Goal: Task Accomplishment & Management: Manage account settings

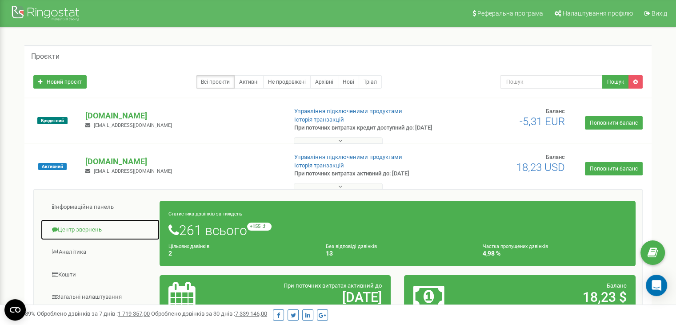
click at [97, 231] on link "Центр звернень" at bounding box center [100, 230] width 120 height 22
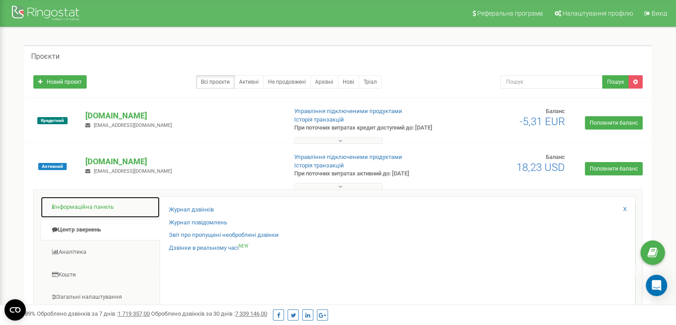
click at [112, 210] on link "Інформаційна панель" at bounding box center [100, 207] width 120 height 22
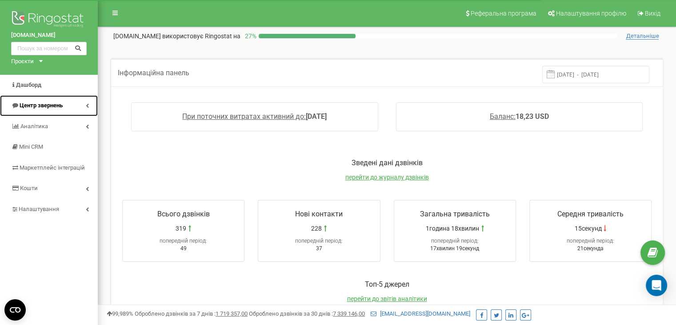
click at [59, 104] on span "Центр звернень" at bounding box center [41, 105] width 43 height 7
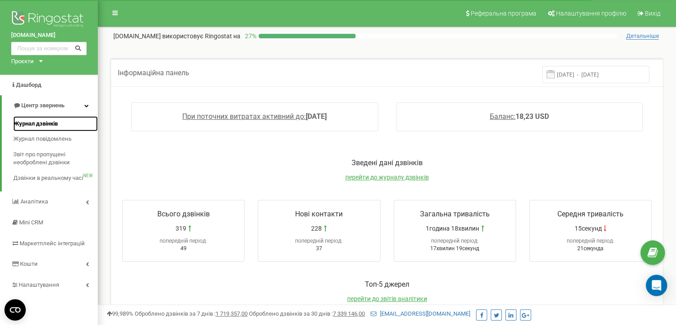
click at [52, 120] on span "Журнал дзвінків" at bounding box center [35, 124] width 44 height 8
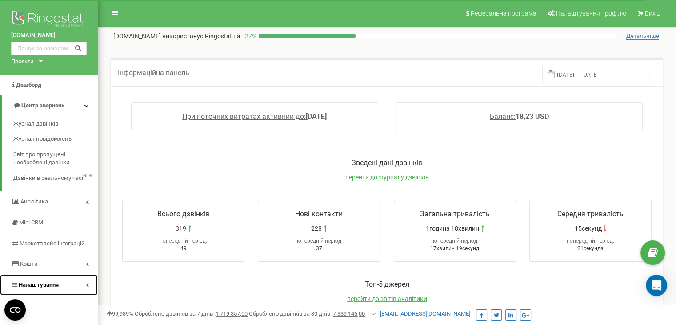
click at [42, 282] on span "Налаштування" at bounding box center [39, 284] width 40 height 7
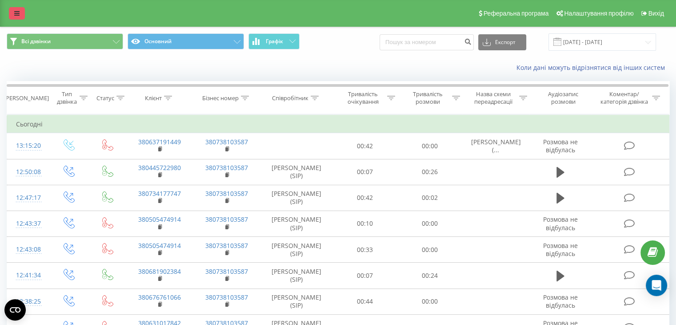
click at [16, 12] on icon at bounding box center [16, 13] width 5 height 6
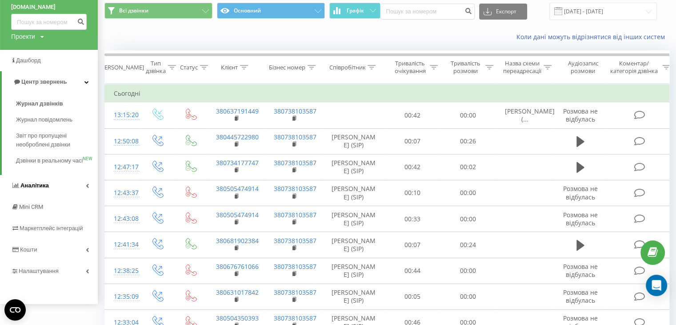
scroll to position [44, 0]
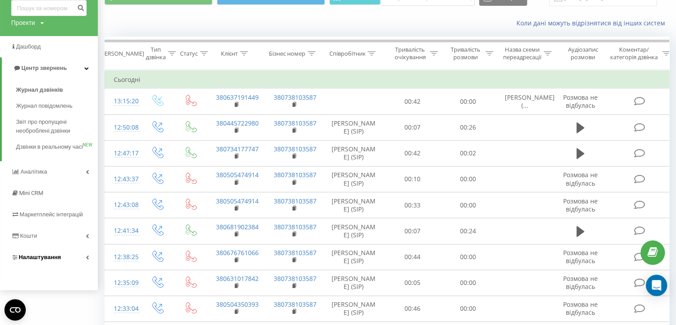
click at [32, 260] on span "Налаштування" at bounding box center [40, 256] width 42 height 7
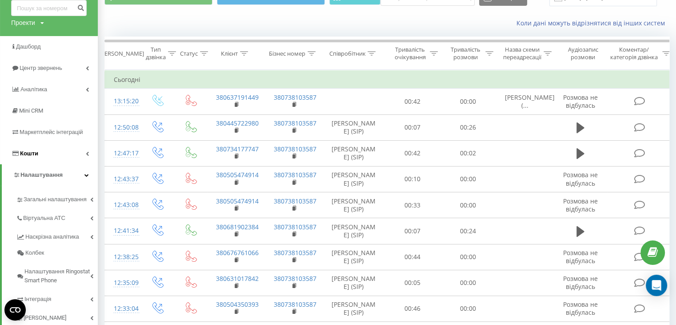
scroll to position [89, 0]
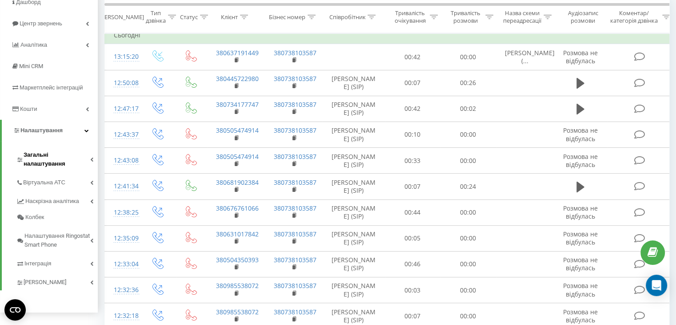
click at [43, 156] on span "Загальні налаштування" at bounding box center [57, 159] width 67 height 18
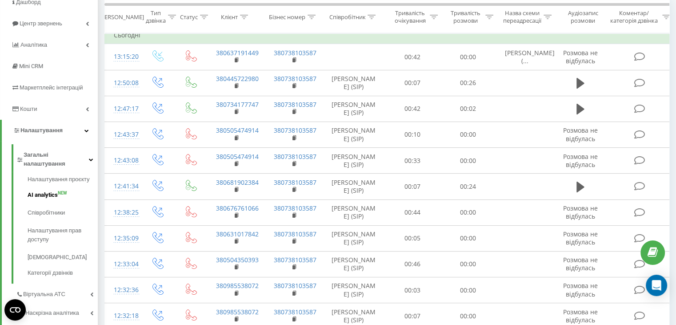
click at [38, 190] on span "AI analytics" at bounding box center [43, 194] width 30 height 9
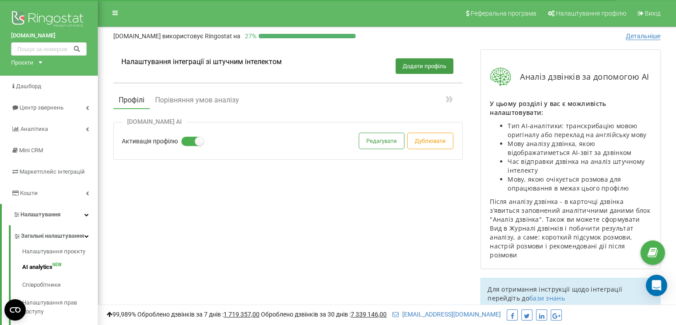
click at [377, 148] on div "vikonda.ua АІ Активація профілю Редагувати Дублювати" at bounding box center [287, 141] width 349 height 38
click at [376, 143] on button "Редагувати" at bounding box center [381, 141] width 45 height 16
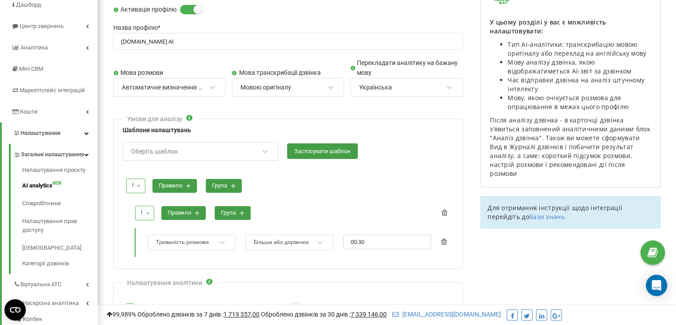
scroll to position [89, 0]
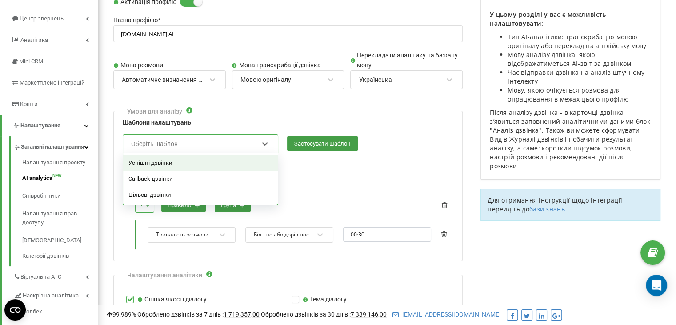
click at [228, 150] on div "Оберіть шаблон" at bounding box center [194, 143] width 129 height 15
click at [331, 184] on div "і і або правило група" at bounding box center [288, 178] width 330 height 24
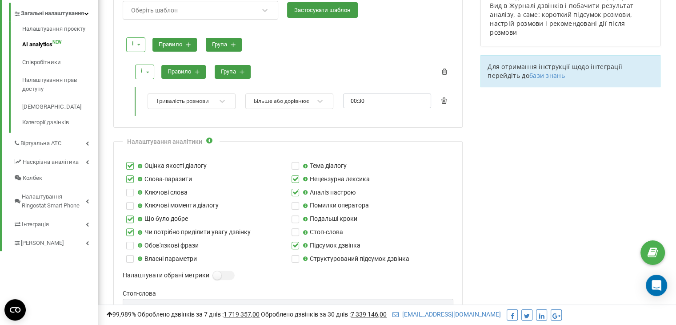
scroll to position [133, 0]
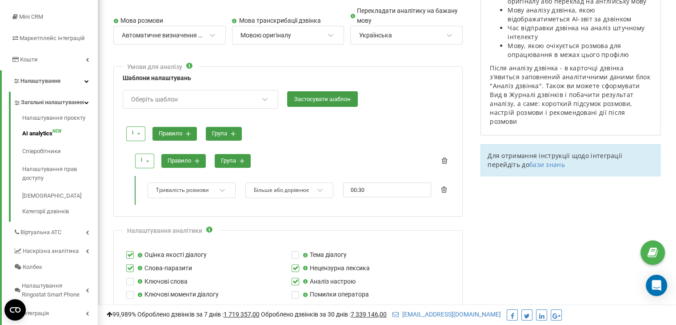
click at [194, 96] on div "Оберіть шаблон" at bounding box center [194, 99] width 129 height 15
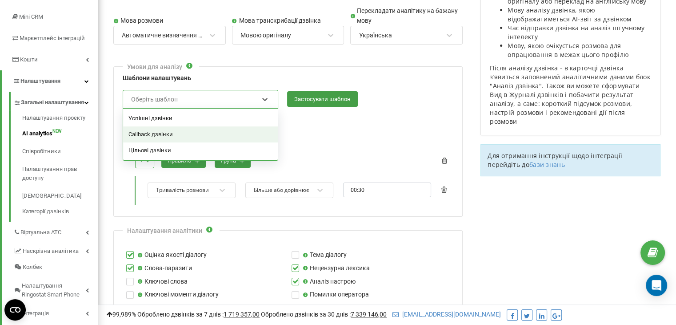
click at [176, 130] on div "Callback дзвінки" at bounding box center [200, 134] width 155 height 16
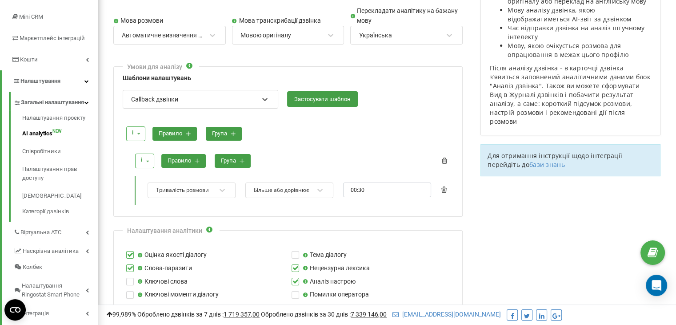
click at [235, 95] on div "Callback дзвінки" at bounding box center [194, 99] width 129 height 15
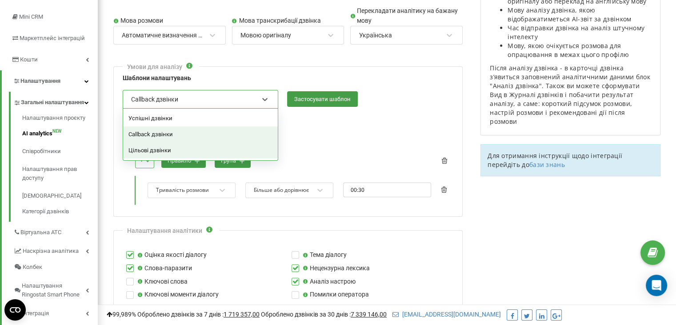
click at [185, 145] on div "Цільові дзвінки" at bounding box center [200, 150] width 155 height 16
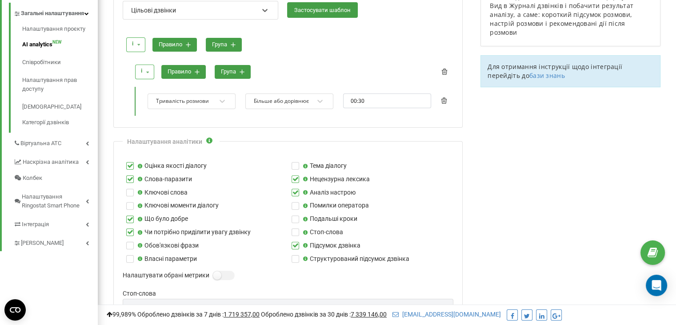
scroll to position [0, 0]
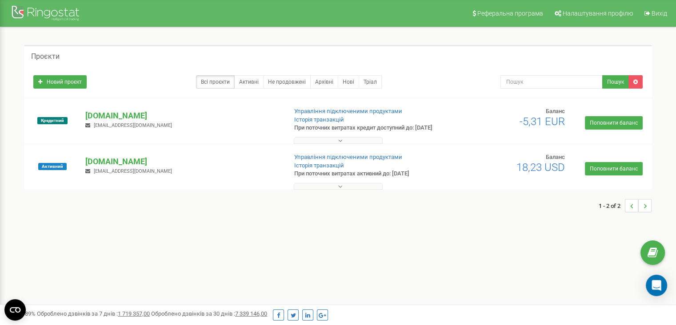
click at [140, 126] on div "vikonda.es schesnokov@vikonda.ua" at bounding box center [183, 120] width 208 height 20
click at [324, 144] on button at bounding box center [338, 140] width 89 height 7
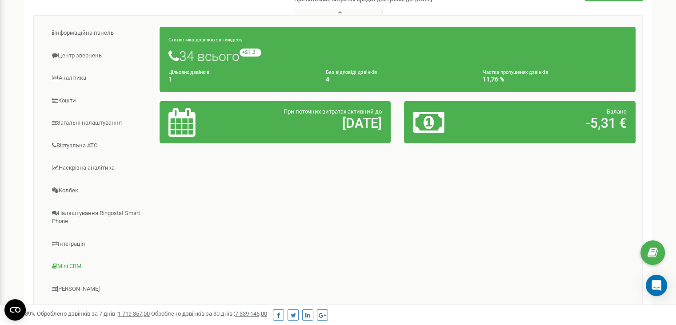
scroll to position [126, 0]
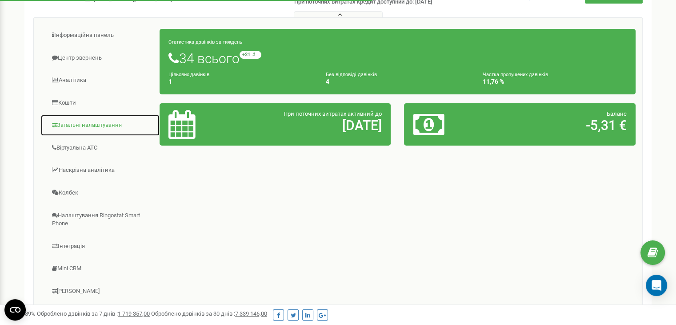
click at [80, 135] on link "Загальні налаштування" at bounding box center [100, 125] width 120 height 22
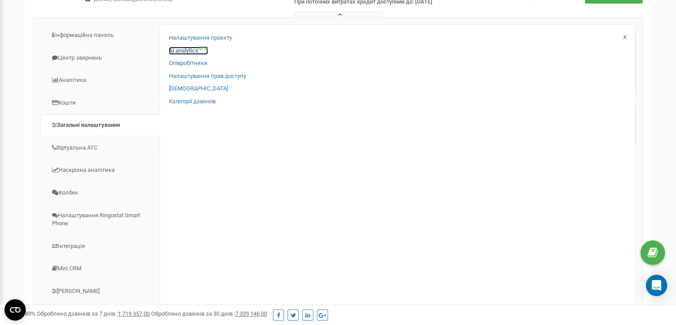
click at [183, 55] on link "AI analytics NEW" at bounding box center [188, 51] width 39 height 8
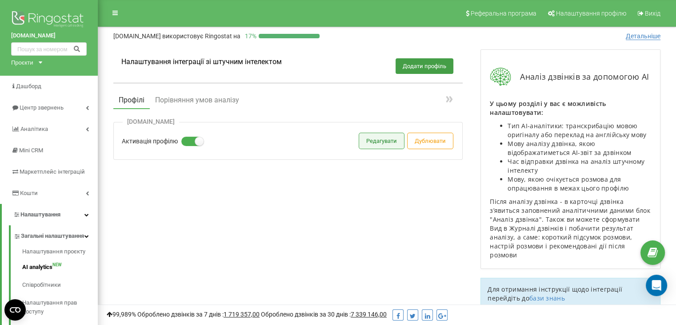
click at [373, 140] on button "Редагувати" at bounding box center [381, 141] width 45 height 16
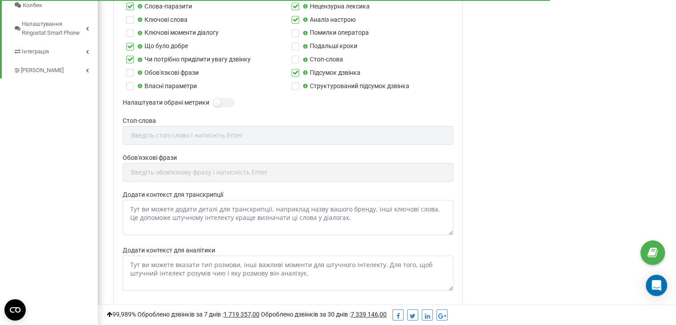
scroll to position [445, 0]
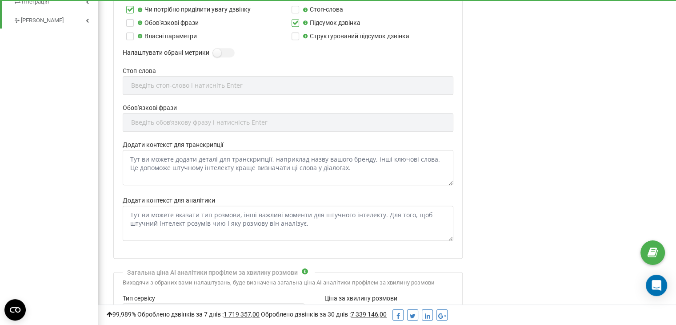
click at [200, 122] on div "Обов'язкові фрази Введіть обовʼязкову фразу і натисність Enter" at bounding box center [288, 121] width 331 height 37
click at [187, 122] on div "Обов'язкові фрази Введіть обовʼязкову фразу і натисність Enter" at bounding box center [288, 121] width 331 height 37
click at [221, 49] on label at bounding box center [217, 48] width 8 height 1
click at [0, 0] on input "Налаштувати обрані метрики" at bounding box center [0, 0] width 0 height 0
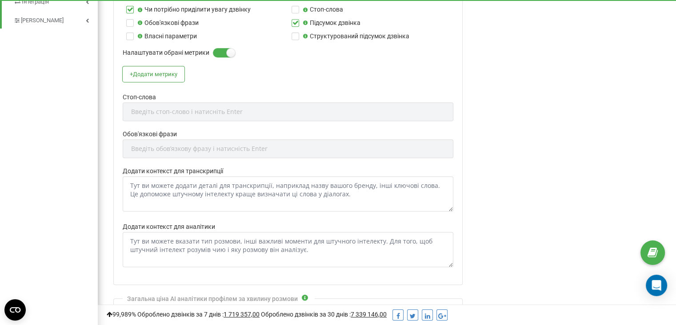
click at [164, 146] on div "Обов'язкові фрази Введіть обовʼязкову фразу і натисність Enter" at bounding box center [288, 147] width 331 height 37
click at [221, 49] on label at bounding box center [217, 48] width 8 height 1
click at [0, 0] on input "Налаштувати обрані метрики" at bounding box center [0, 0] width 0 height 0
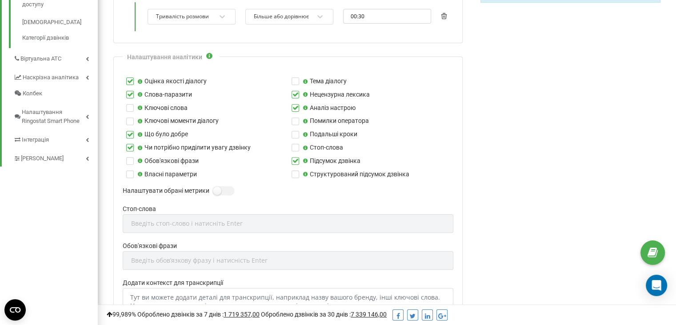
scroll to position [356, 0]
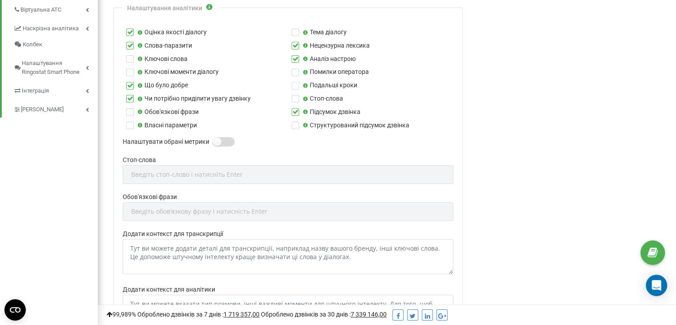
click at [221, 138] on label at bounding box center [217, 137] width 8 height 1
click at [0, 0] on input "Налаштувати обрані метрики" at bounding box center [0, 0] width 0 height 0
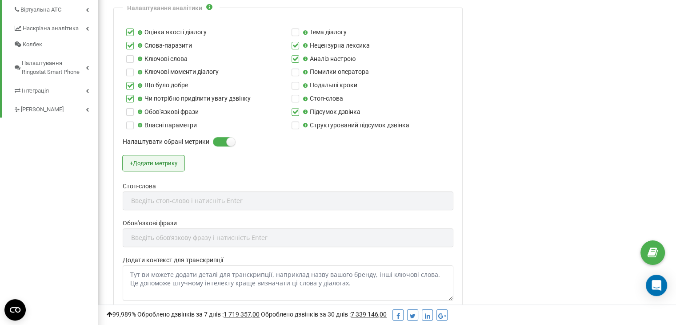
click at [171, 162] on button "+ Додати метрику" at bounding box center [154, 163] width 62 height 16
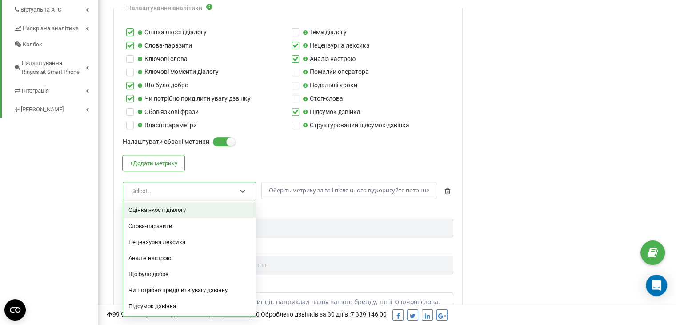
click at [187, 187] on div "Select..." at bounding box center [183, 190] width 107 height 15
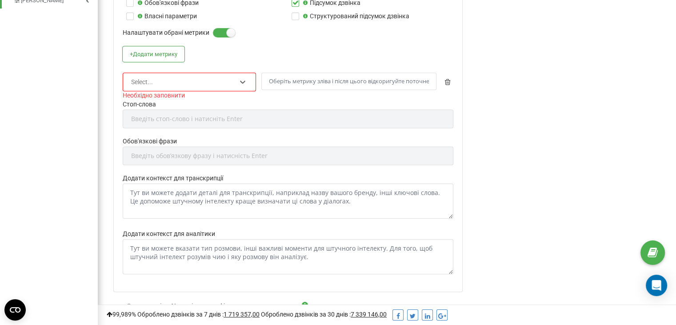
scroll to position [445, 0]
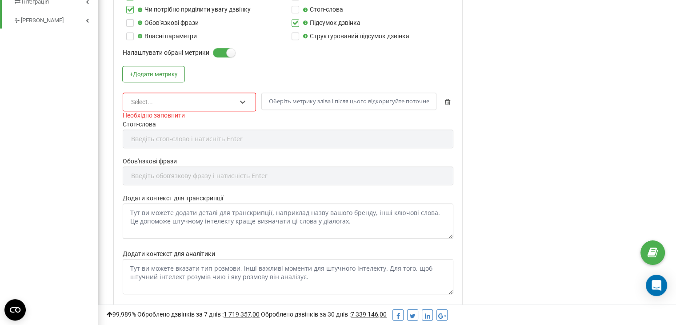
click at [156, 102] on div "Select..." at bounding box center [183, 101] width 107 height 15
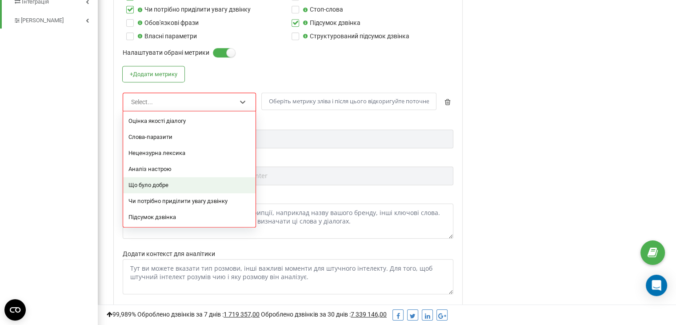
click at [151, 187] on div "Що було добре" at bounding box center [189, 185] width 132 height 16
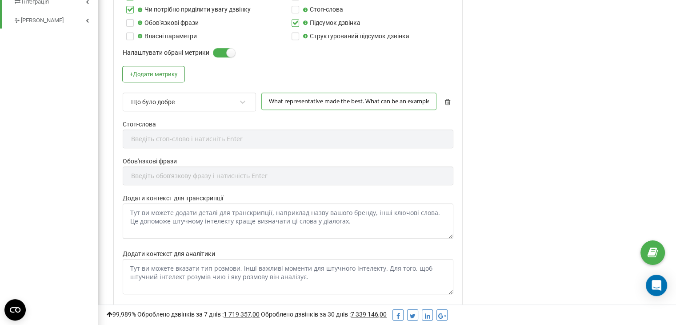
click at [292, 102] on input "What representative made the best. What can be an example for others to outline" at bounding box center [348, 100] width 175 height 17
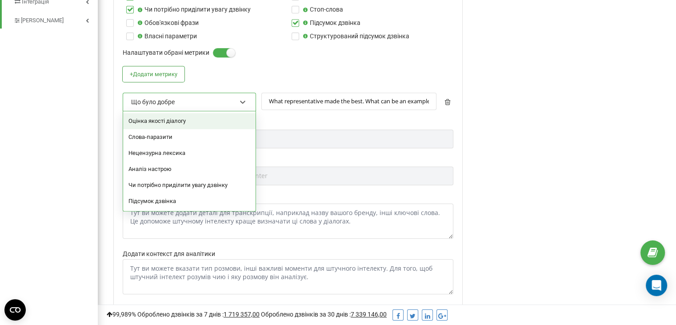
click at [221, 104] on div "Що було добре" at bounding box center [183, 101] width 107 height 15
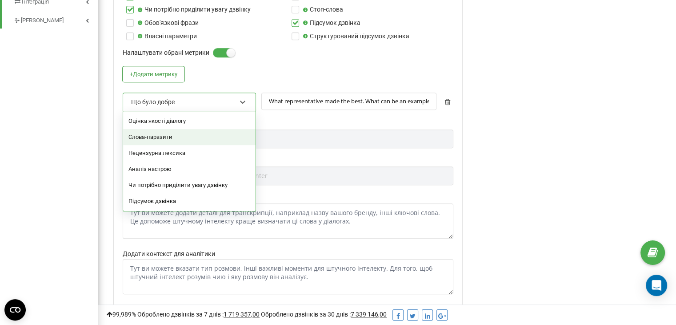
click at [194, 136] on div "Слова-паразити" at bounding box center [189, 137] width 132 height 16
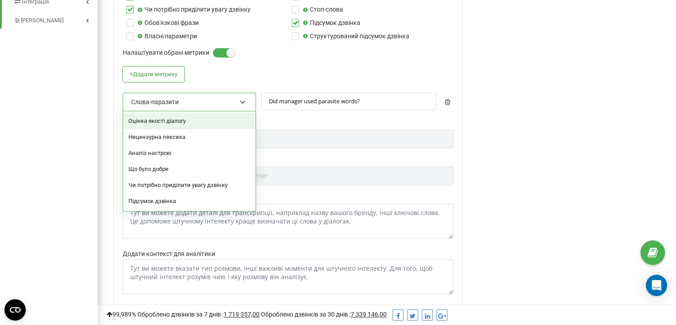
click at [190, 100] on div "Слова-паразити" at bounding box center [183, 101] width 107 height 15
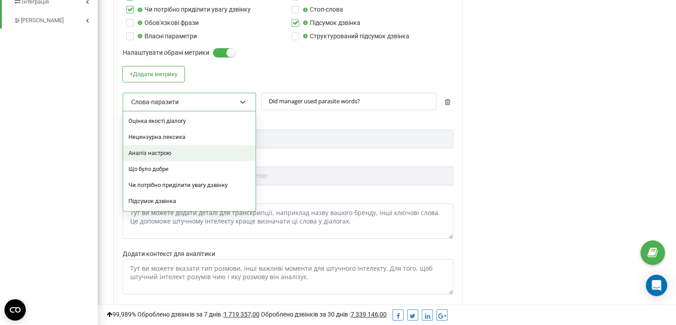
click at [162, 153] on div "Аналіз настрою" at bounding box center [189, 153] width 132 height 16
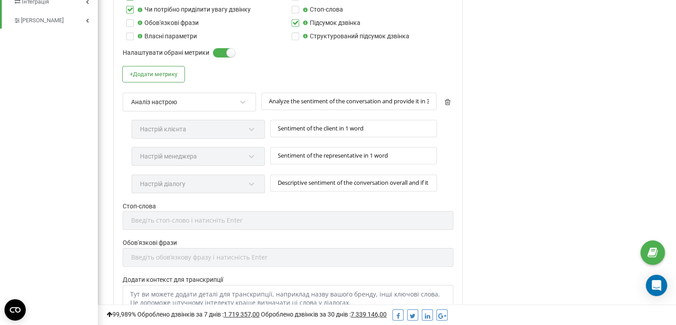
click at [180, 125] on div "Настрій клієнта" at bounding box center [198, 133] width 133 height 27
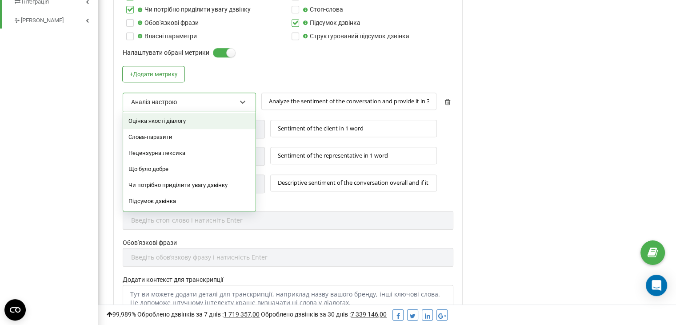
click at [201, 106] on div "Аналіз настрою" at bounding box center [183, 101] width 107 height 15
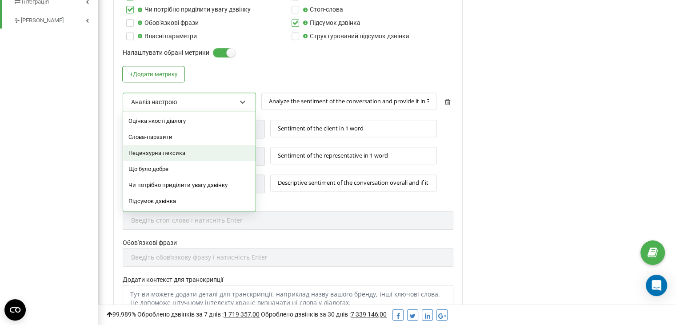
click at [166, 154] on div "Нецензурна лексика" at bounding box center [189, 153] width 132 height 16
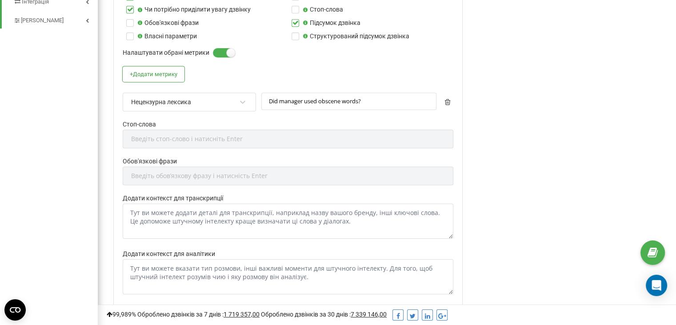
click at [176, 104] on div "Нецензурна лексика" at bounding box center [161, 102] width 60 height 8
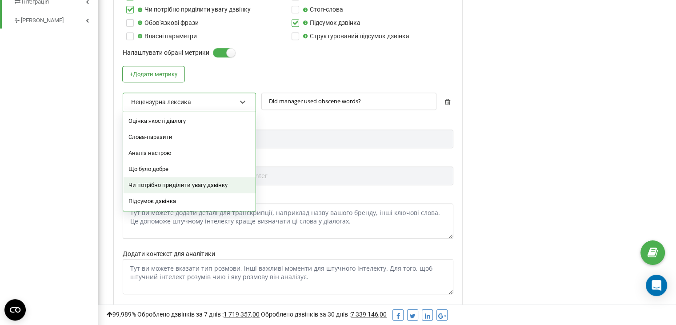
click at [162, 182] on div "Чи потрібно приділити увагу дзвінку" at bounding box center [189, 185] width 132 height 16
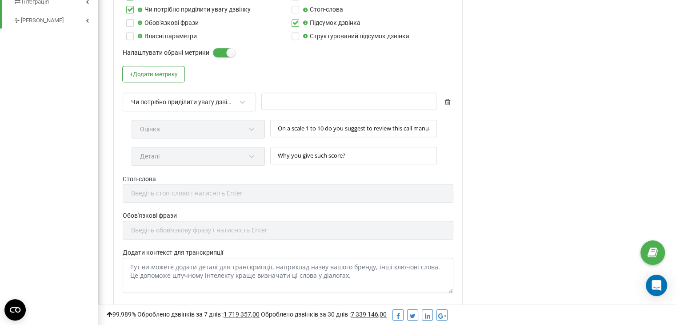
click at [223, 128] on div "Оцінка" at bounding box center [198, 133] width 133 height 27
click at [235, 102] on div "Чи потрібно приділити увагу дзвінку" at bounding box center [183, 101] width 107 height 15
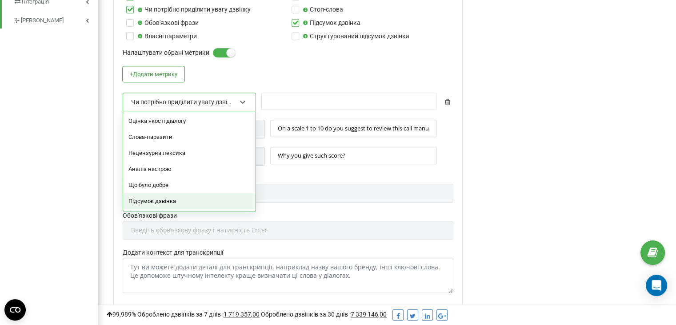
click at [177, 198] on div "Підсумок дзвінка" at bounding box center [189, 201] width 132 height 16
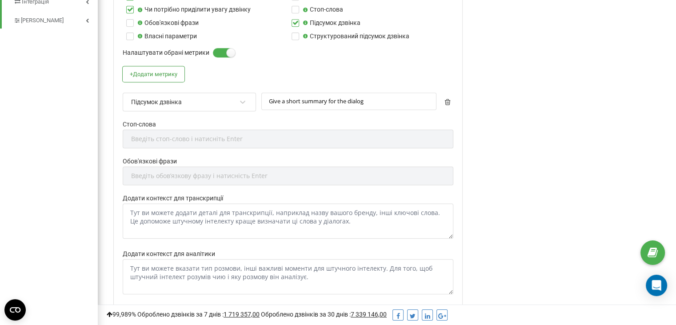
click at [615, 63] on div "Аналіз дзвінків за допомогою AI У цьому розділі у вас є можливість налаштовуват…" at bounding box center [571, 46] width 198 height 900
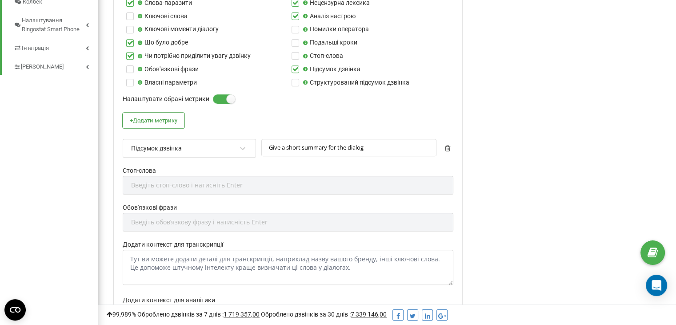
scroll to position [400, 0]
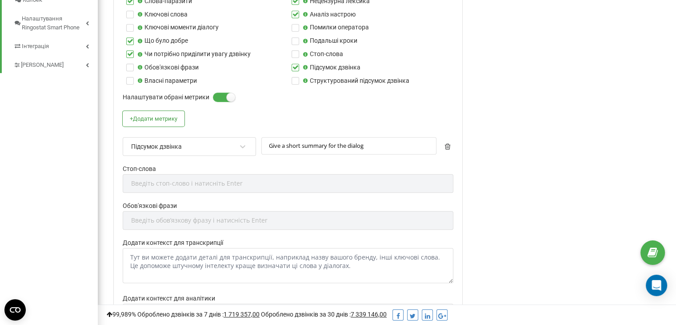
click at [212, 146] on div "Підсумок дзвінка" at bounding box center [183, 146] width 107 height 15
click at [471, 151] on div "Редагування профілю Активація профілю Назва профілю * [DOMAIN_NAME] Мова розмов…" at bounding box center [287, 56] width 367 height 833
click at [217, 93] on label at bounding box center [217, 92] width 8 height 1
click at [0, 0] on input "Налаштувати обрані метрики" at bounding box center [0, 0] width 0 height 0
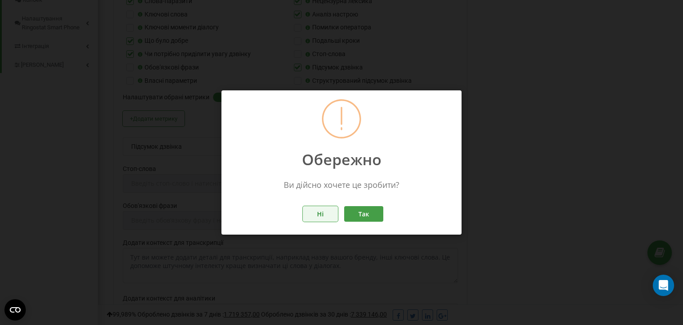
click at [313, 212] on button "Ні" at bounding box center [320, 214] width 35 height 16
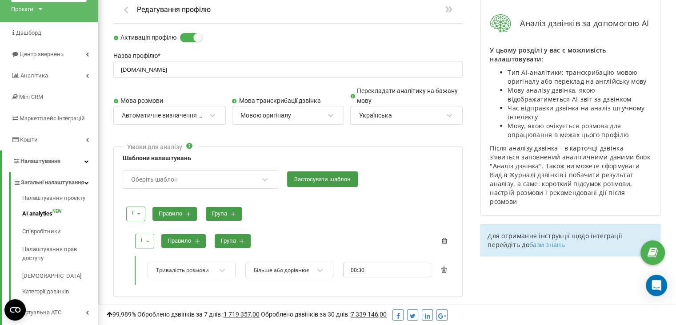
scroll to position [0, 0]
